Goal: Information Seeking & Learning: Check status

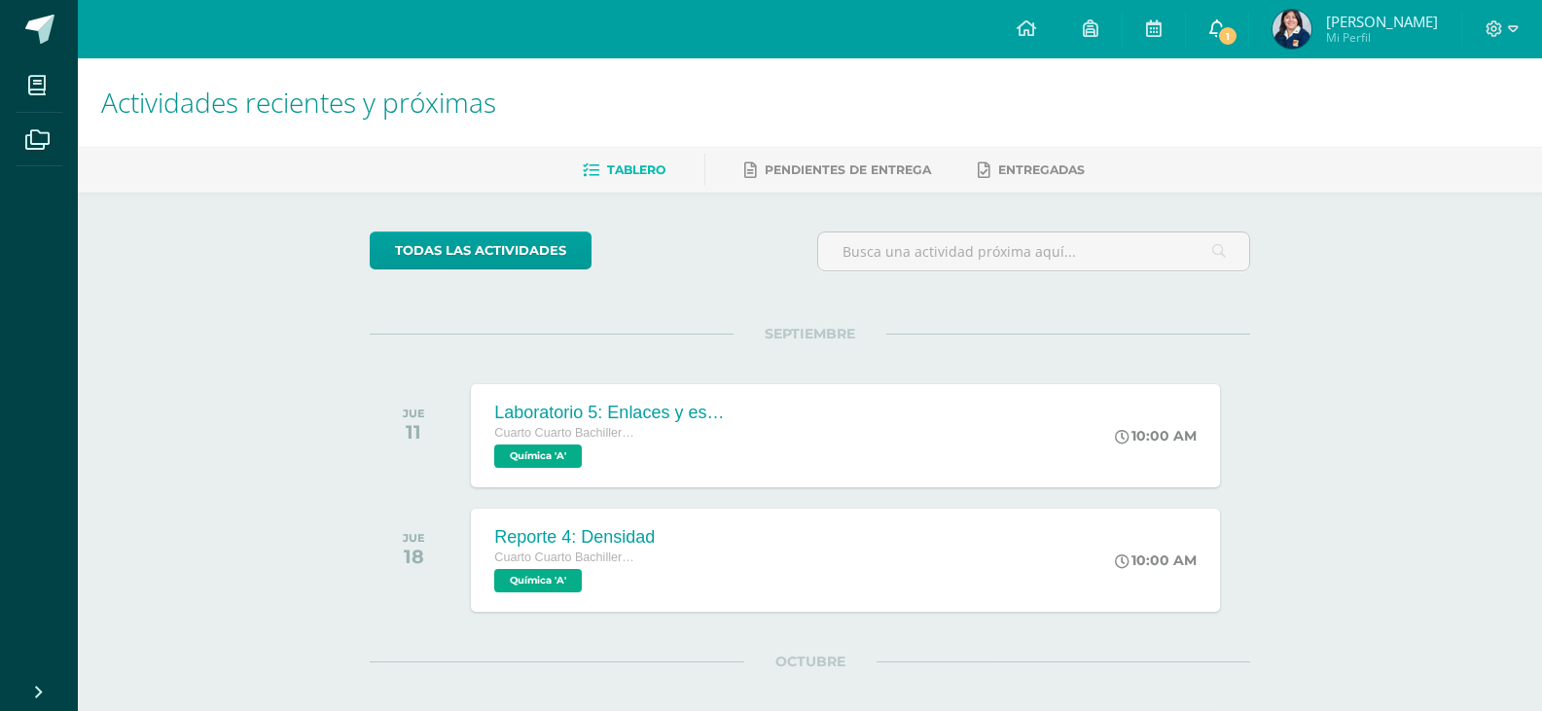
click at [1211, 31] on link "1" at bounding box center [1217, 29] width 62 height 58
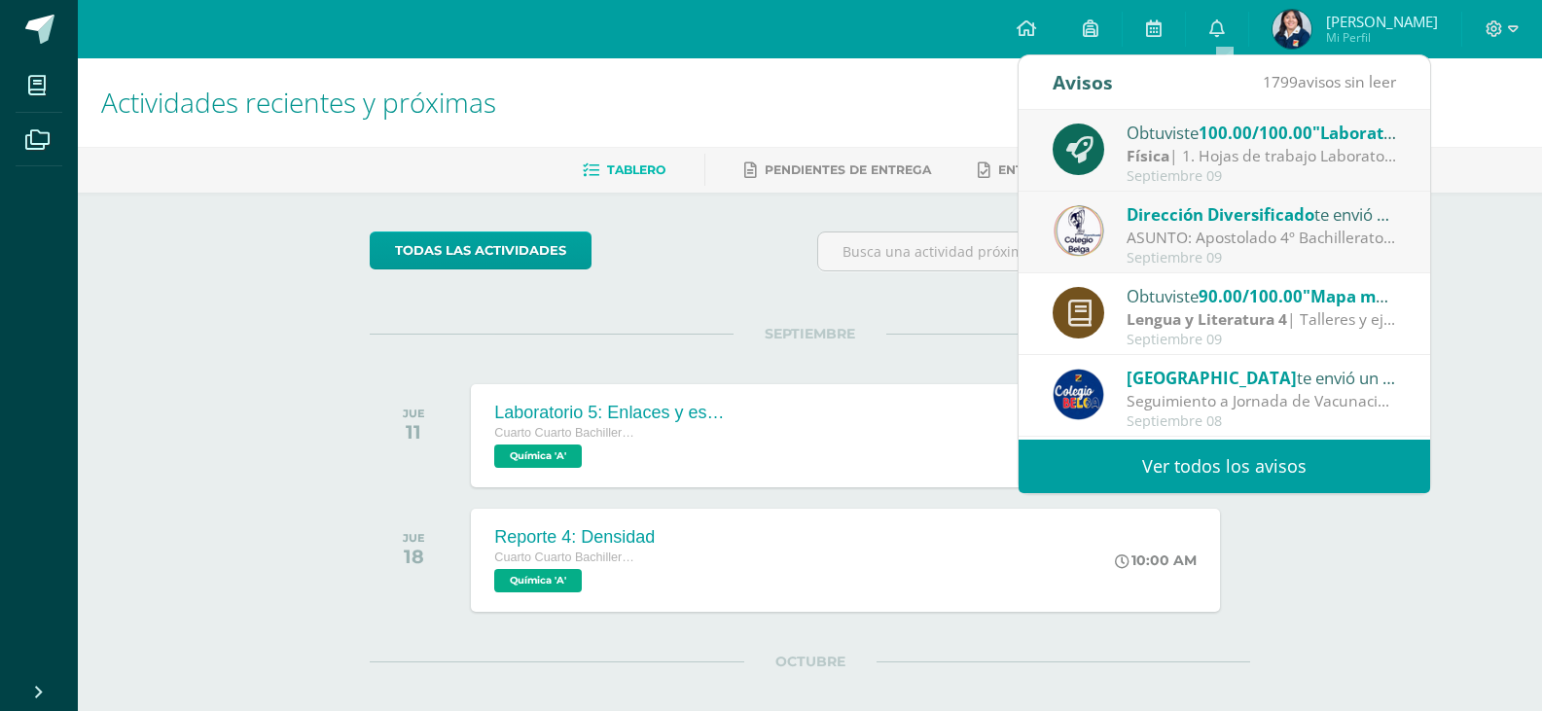
click at [1253, 139] on span "100.00/100.00" at bounding box center [1255, 133] width 114 height 22
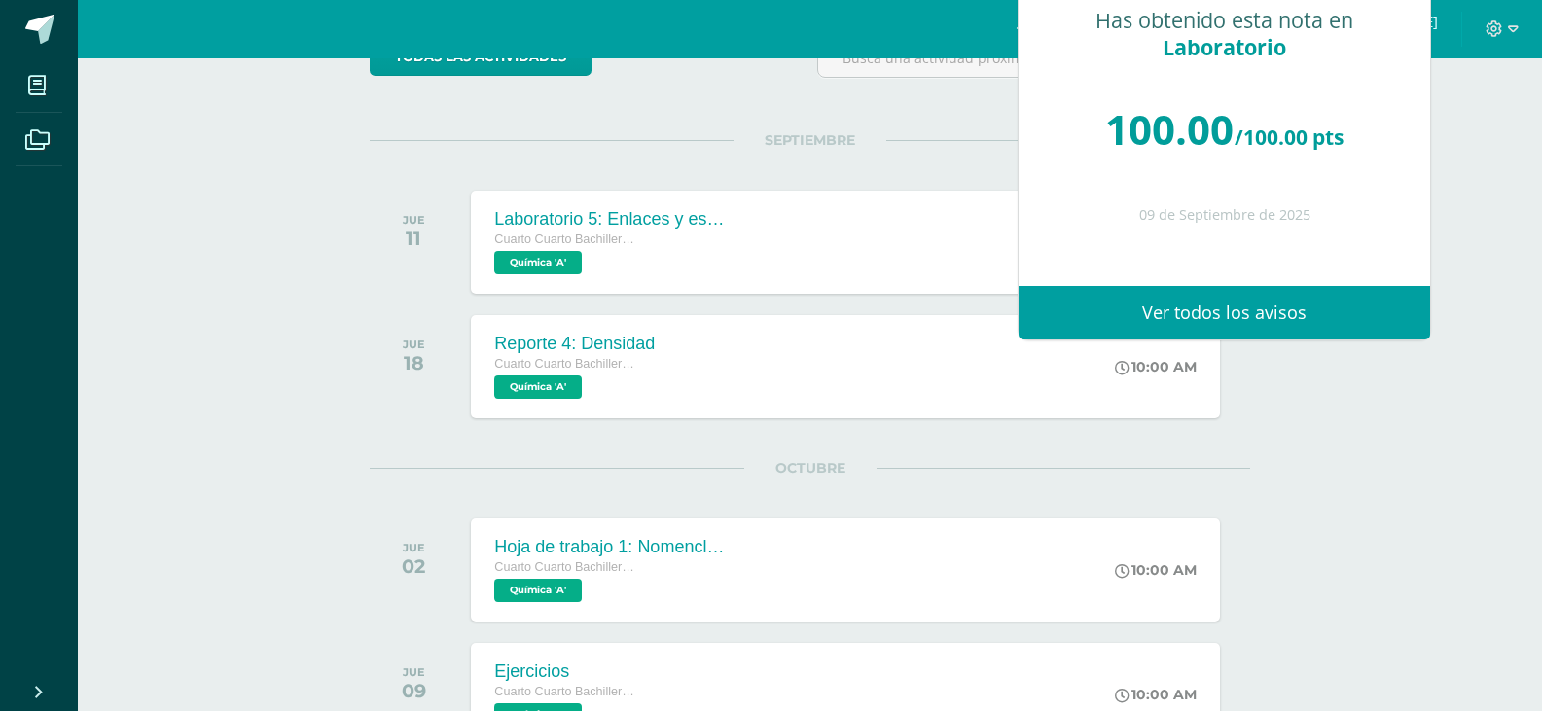
scroll to position [195, 0]
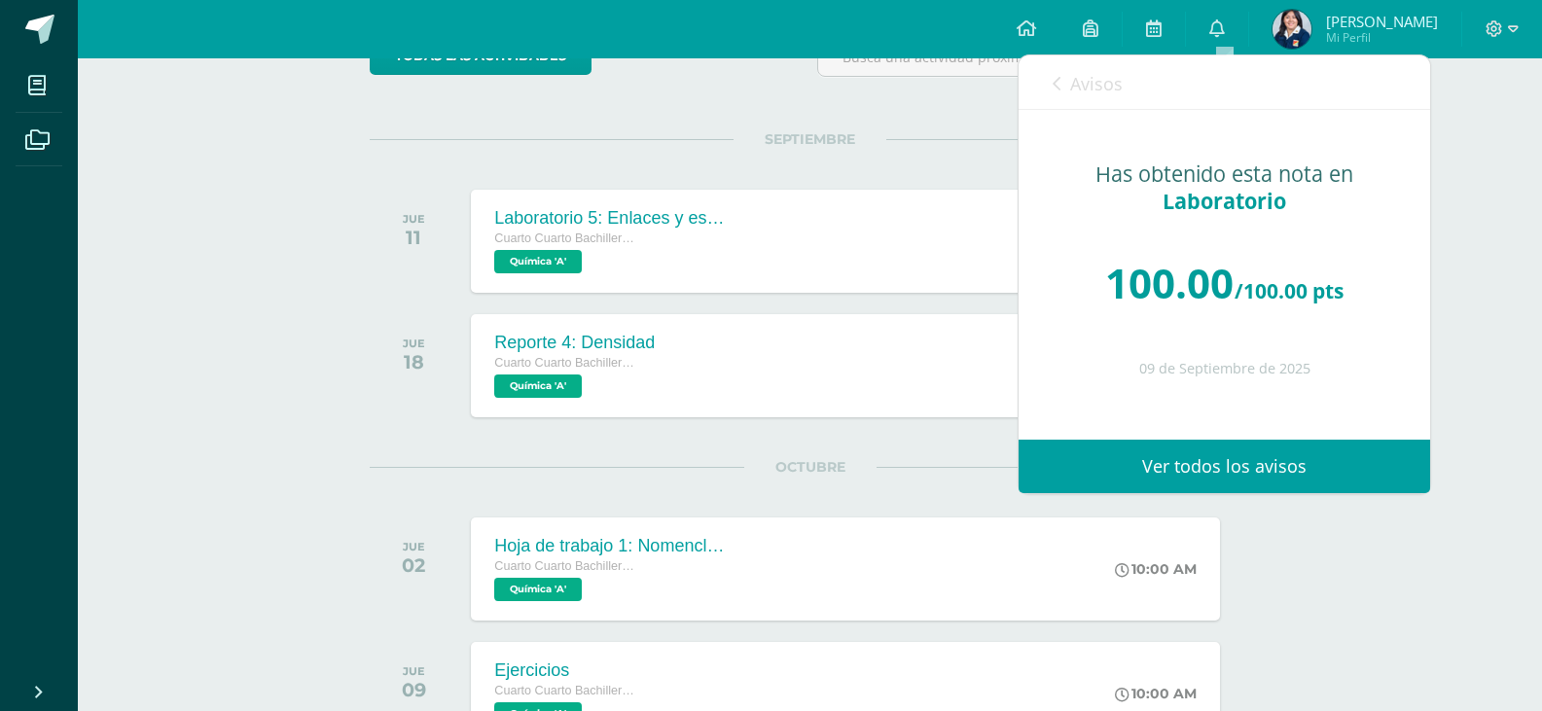
click at [1062, 92] on link "Avisos" at bounding box center [1087, 82] width 70 height 55
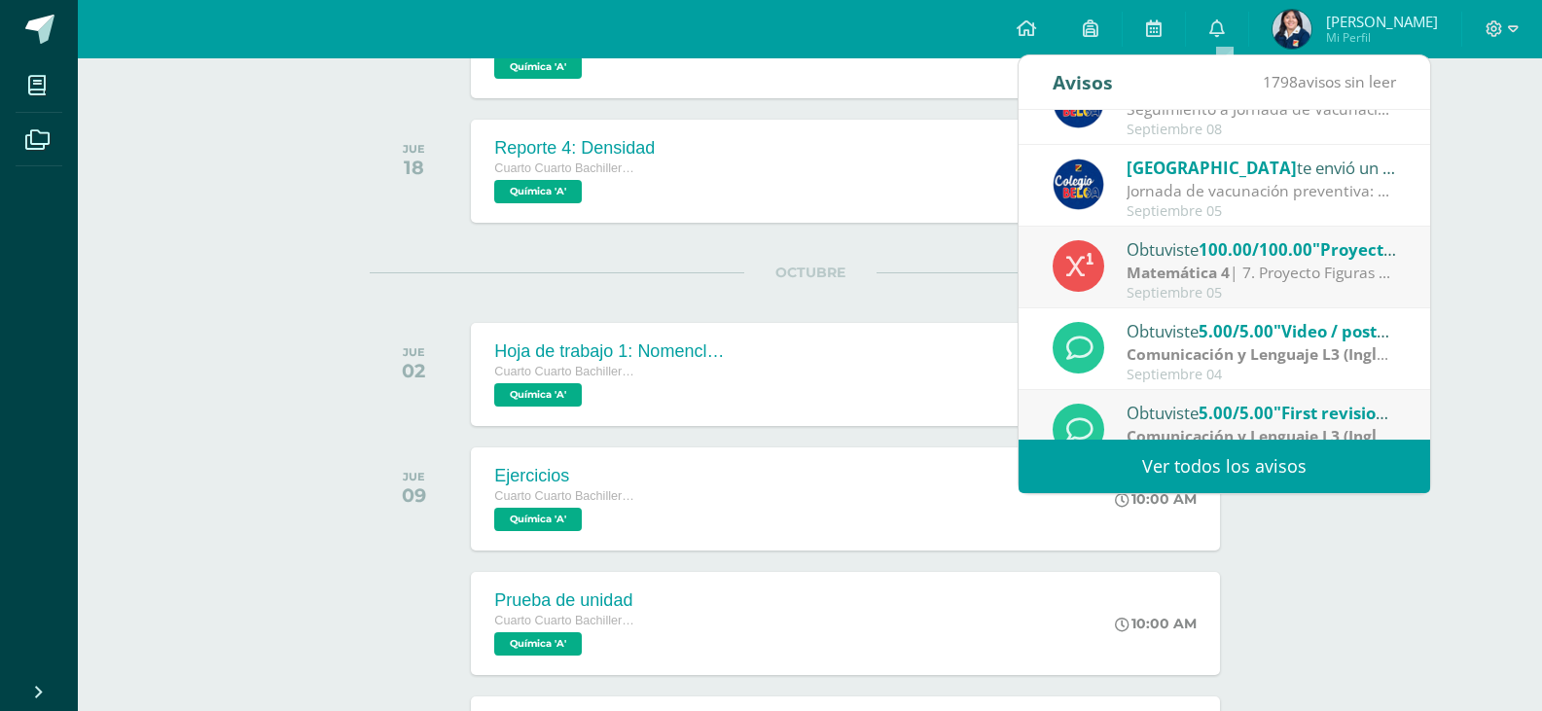
scroll to position [324, 0]
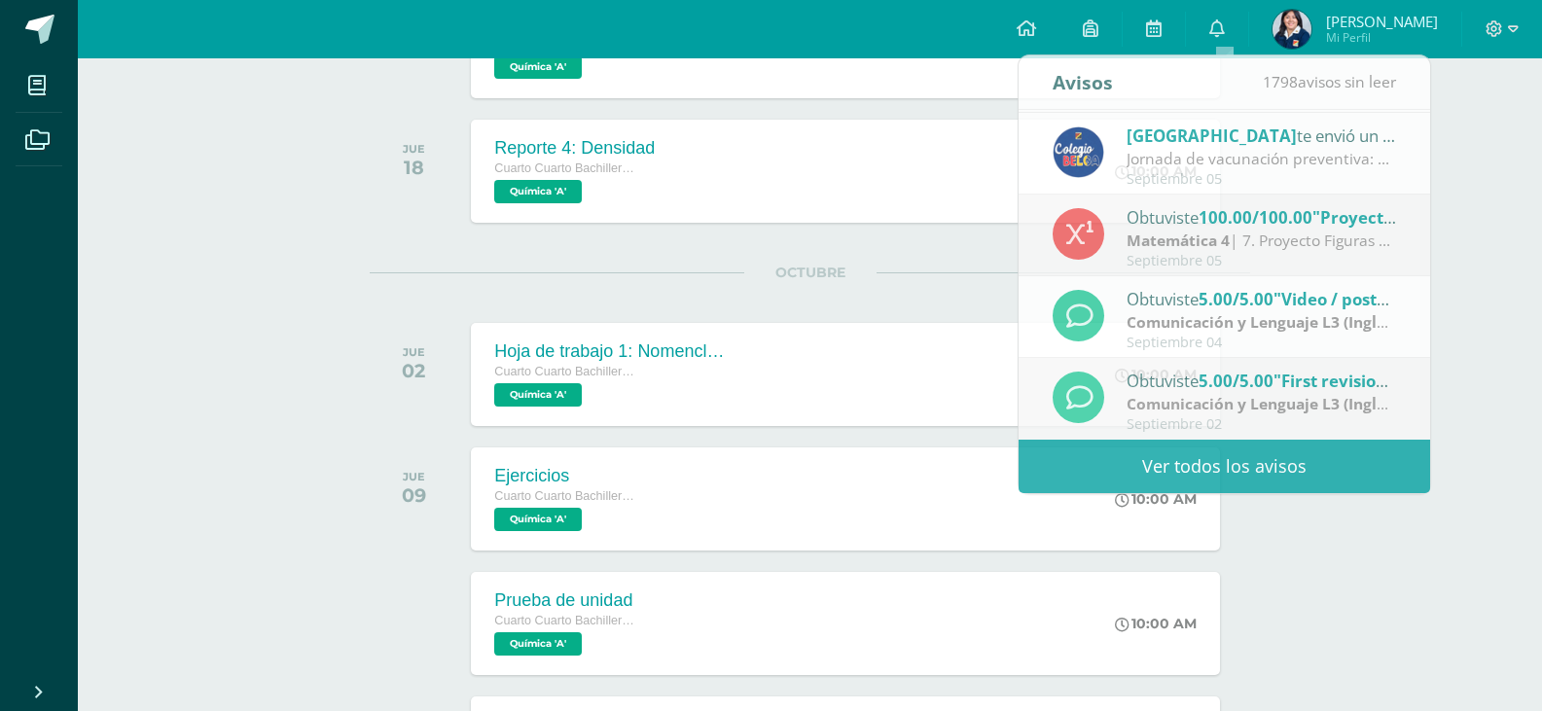
click at [1399, 527] on div "Actividades recientes y próximas Tablero Pendientes de entrega Entregadas todas…" at bounding box center [810, 289] width 1464 height 1241
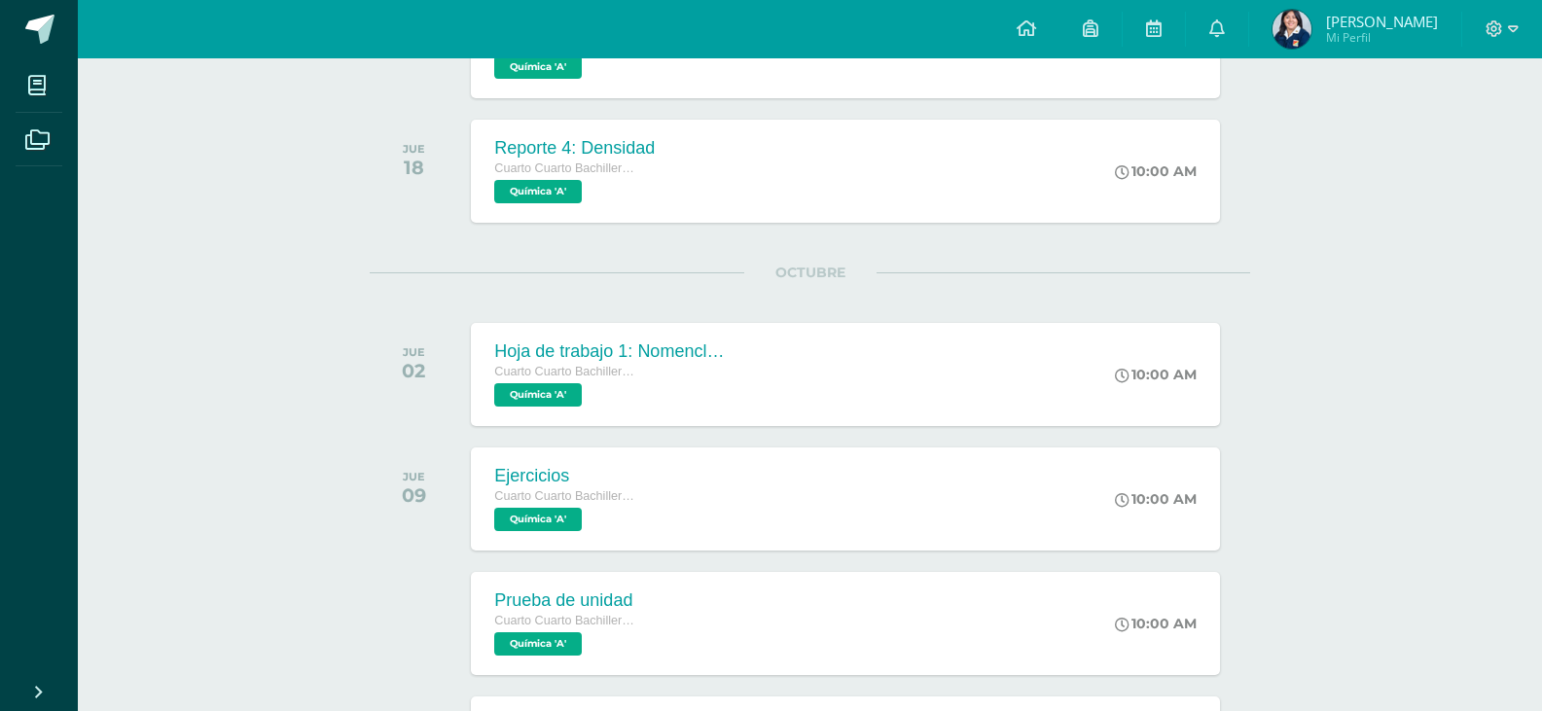
click at [1304, 31] on img at bounding box center [1291, 29] width 39 height 39
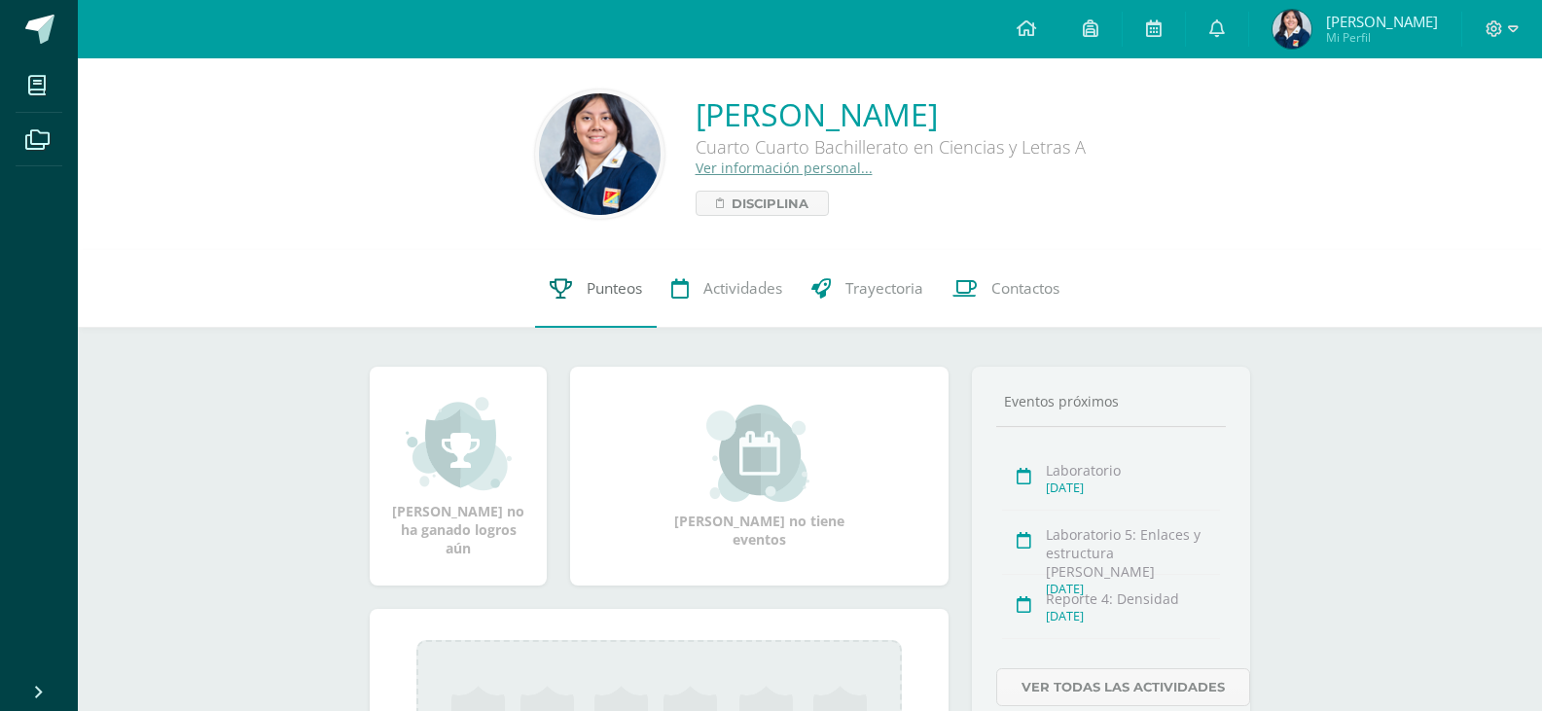
click at [598, 297] on span "Punteos" at bounding box center [613, 288] width 55 height 20
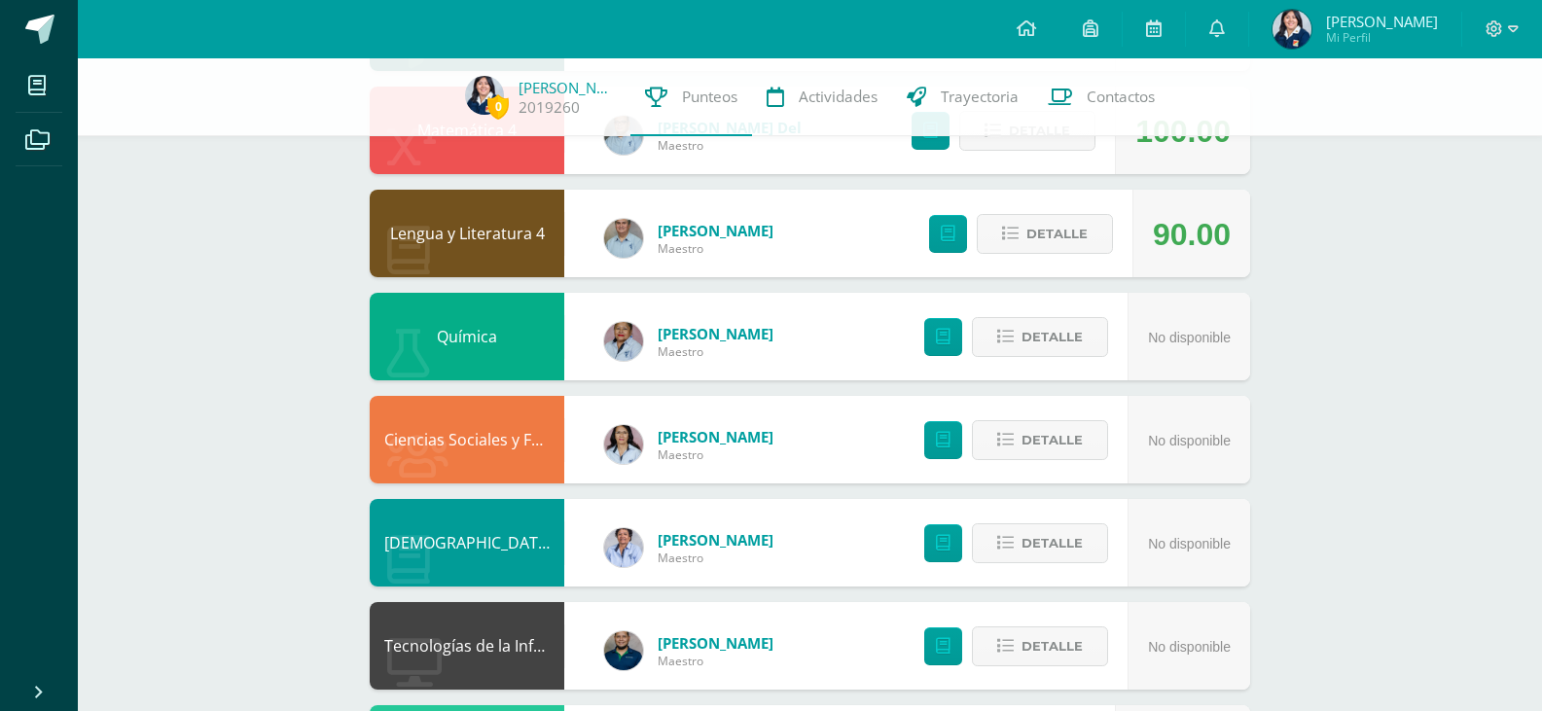
scroll to position [575, 0]
